Goal: Check status: Check status

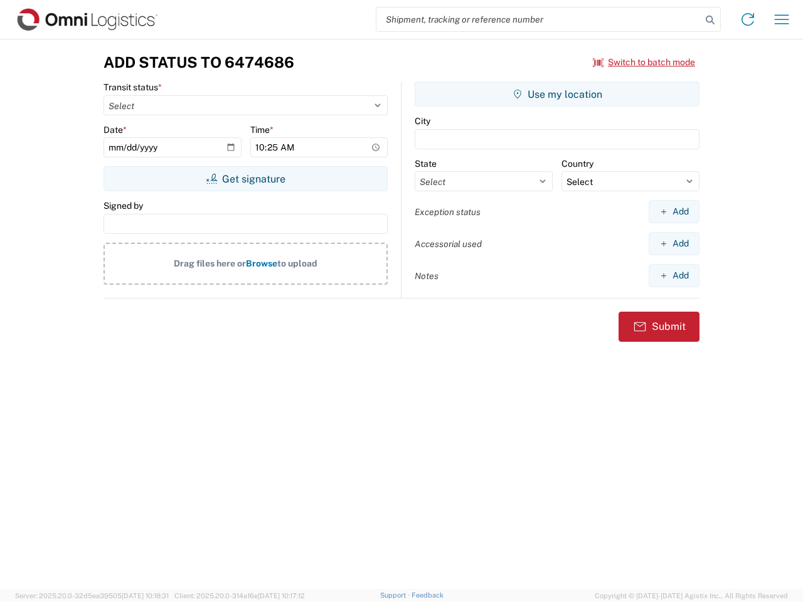
click at [539, 19] on input "search" at bounding box center [539, 20] width 325 height 24
click at [710, 20] on icon at bounding box center [711, 20] width 18 height 18
click at [748, 19] on icon at bounding box center [748, 19] width 20 height 20
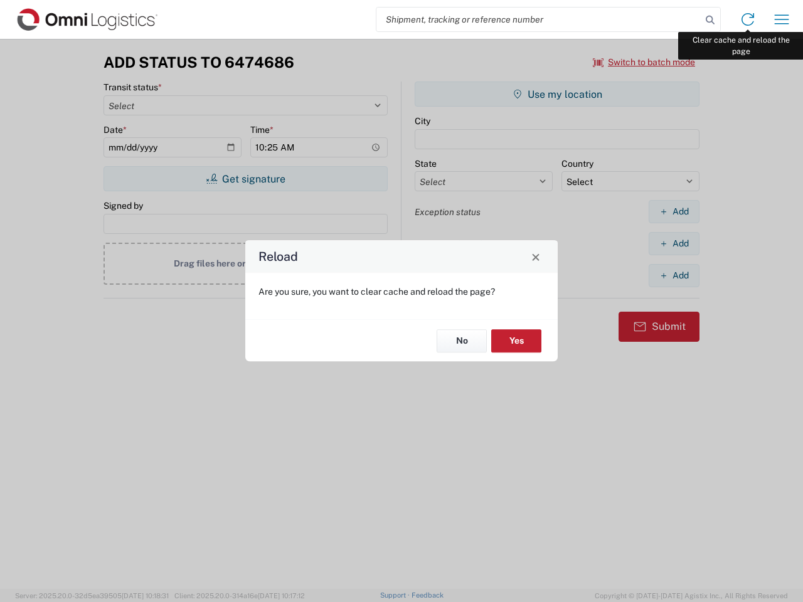
click at [782, 19] on div "Reload Are you sure, you want to clear cache and reload the page? No Yes" at bounding box center [401, 301] width 803 height 602
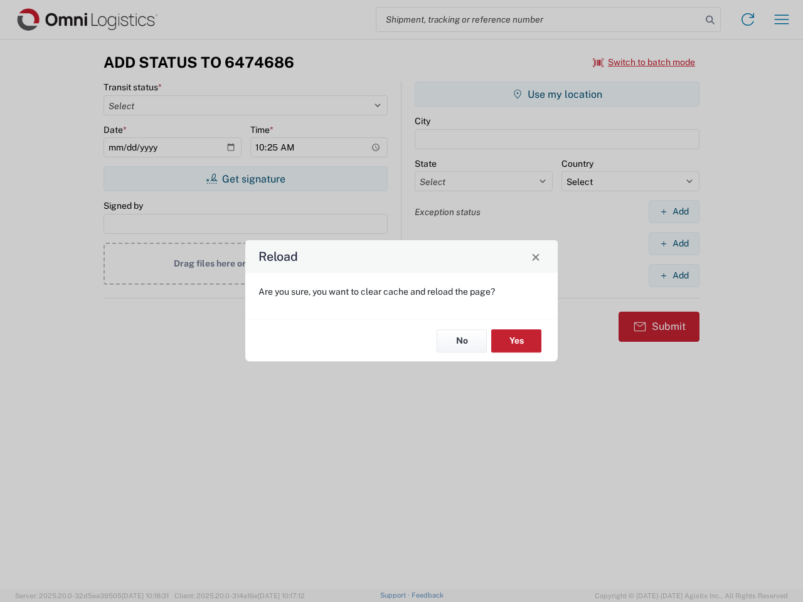
click at [645, 62] on div "Reload Are you sure, you want to clear cache and reload the page? No Yes" at bounding box center [401, 301] width 803 height 602
click at [245, 179] on div "Reload Are you sure, you want to clear cache and reload the page? No Yes" at bounding box center [401, 301] width 803 height 602
click at [557, 94] on div "Reload Are you sure, you want to clear cache and reload the page? No Yes" at bounding box center [401, 301] width 803 height 602
click at [674, 211] on div "Reload Are you sure, you want to clear cache and reload the page? No Yes" at bounding box center [401, 301] width 803 height 602
click at [674, 243] on div "Reload Are you sure, you want to clear cache and reload the page? No Yes" at bounding box center [401, 301] width 803 height 602
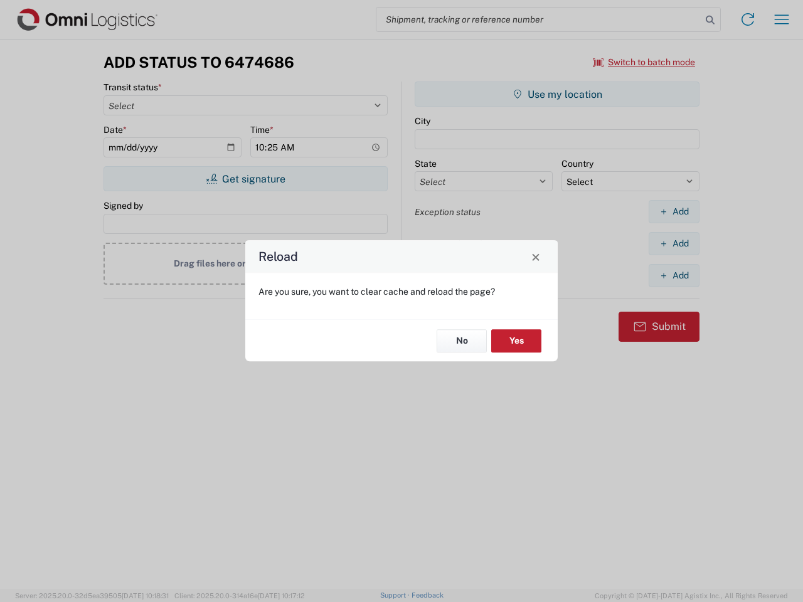
click at [674, 276] on div "Reload Are you sure, you want to clear cache and reload the page? No Yes" at bounding box center [401, 301] width 803 height 602
